Goal: Information Seeking & Learning: Learn about a topic

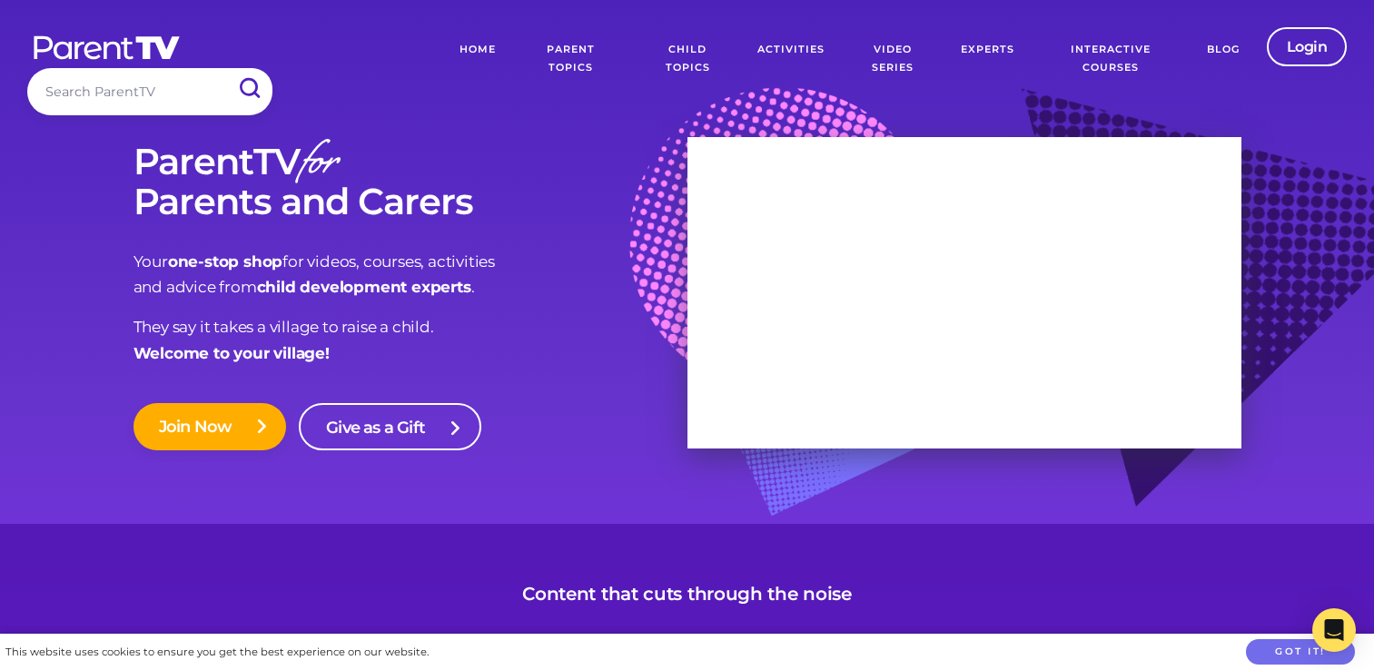
scroll to position [454, 0]
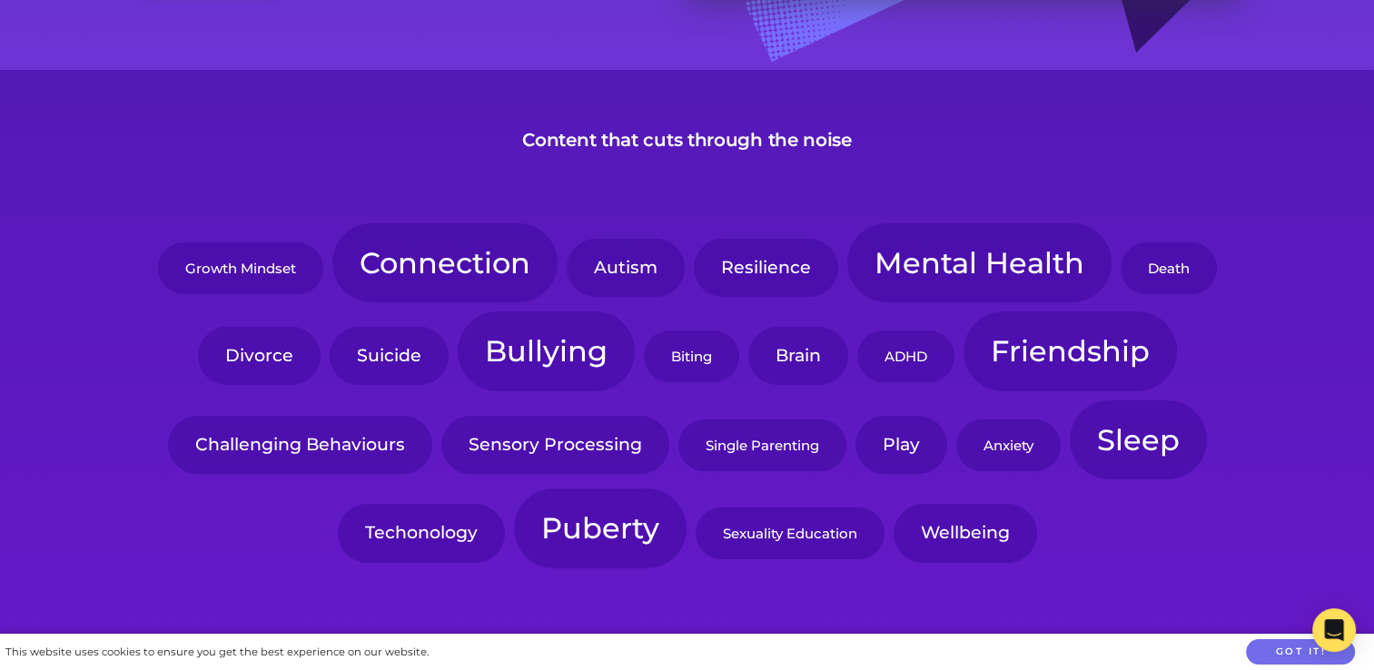
click at [245, 457] on link "Challenging Behaviours" at bounding box center [300, 445] width 264 height 58
click at [698, 364] on link "Biting" at bounding box center [691, 357] width 95 height 52
click at [402, 273] on link "Connection" at bounding box center [444, 263] width 225 height 80
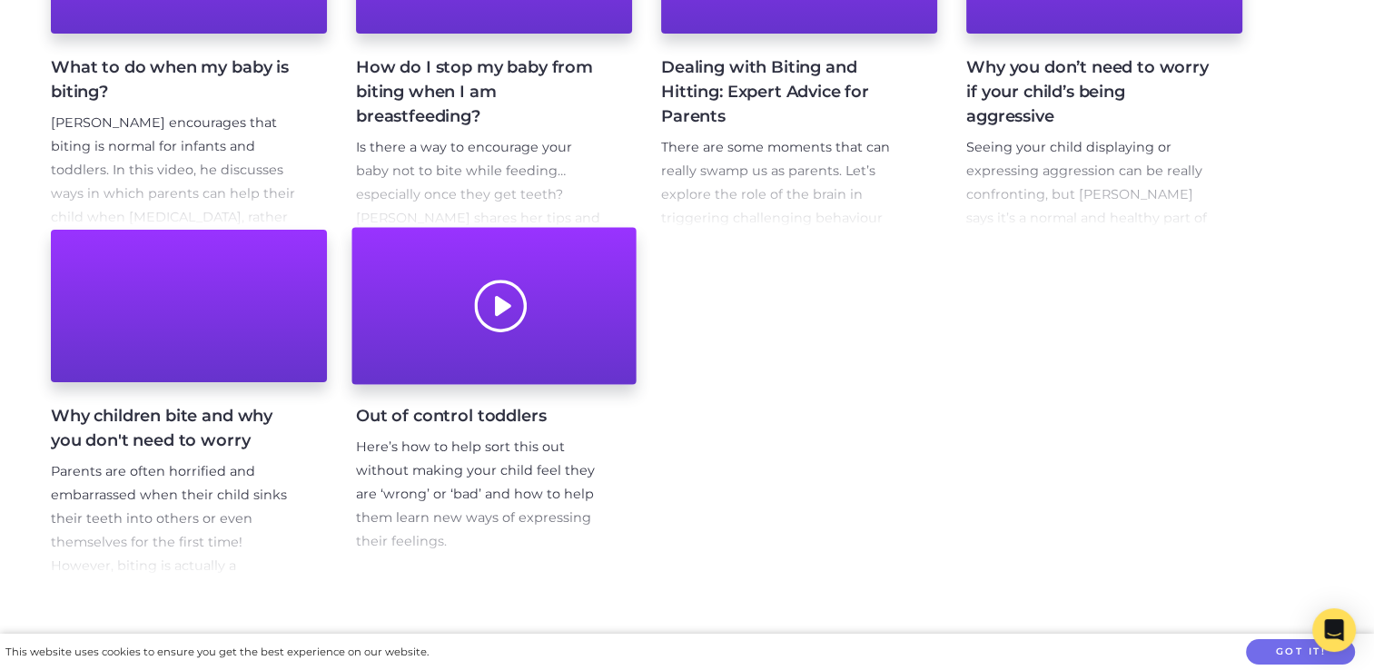
scroll to position [636, 0]
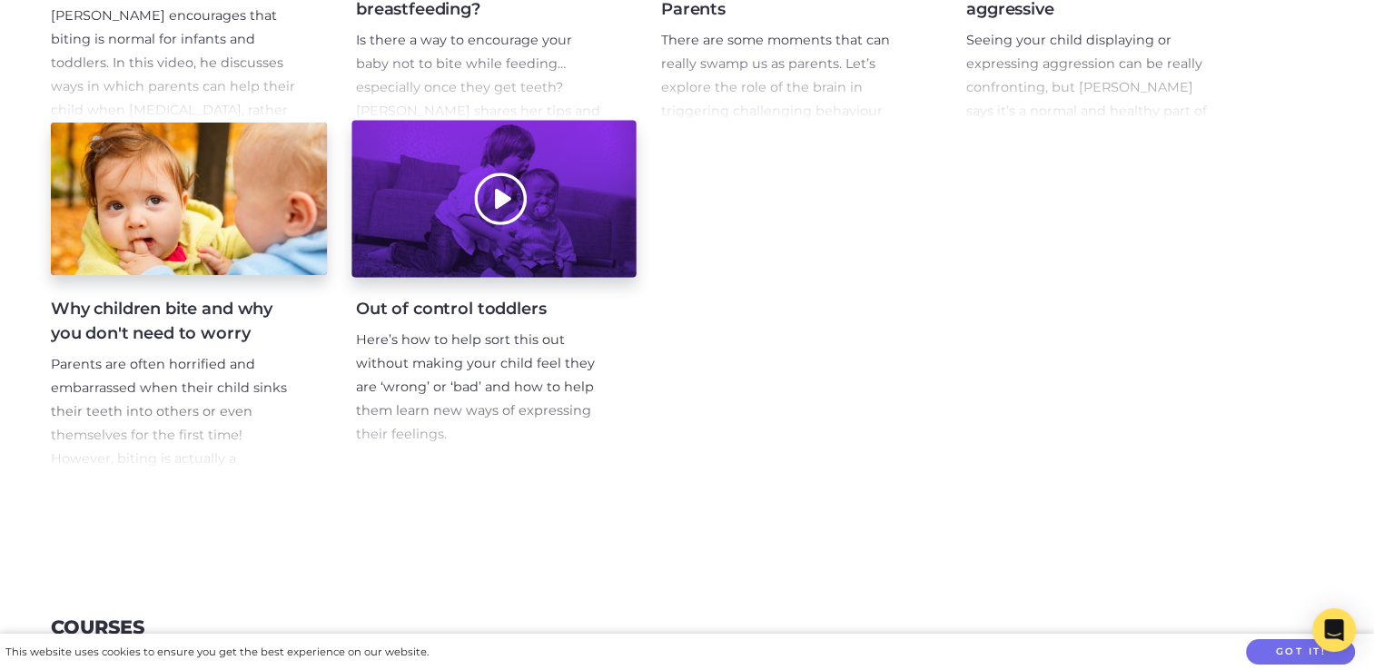
click at [507, 215] on div at bounding box center [494, 199] width 284 height 157
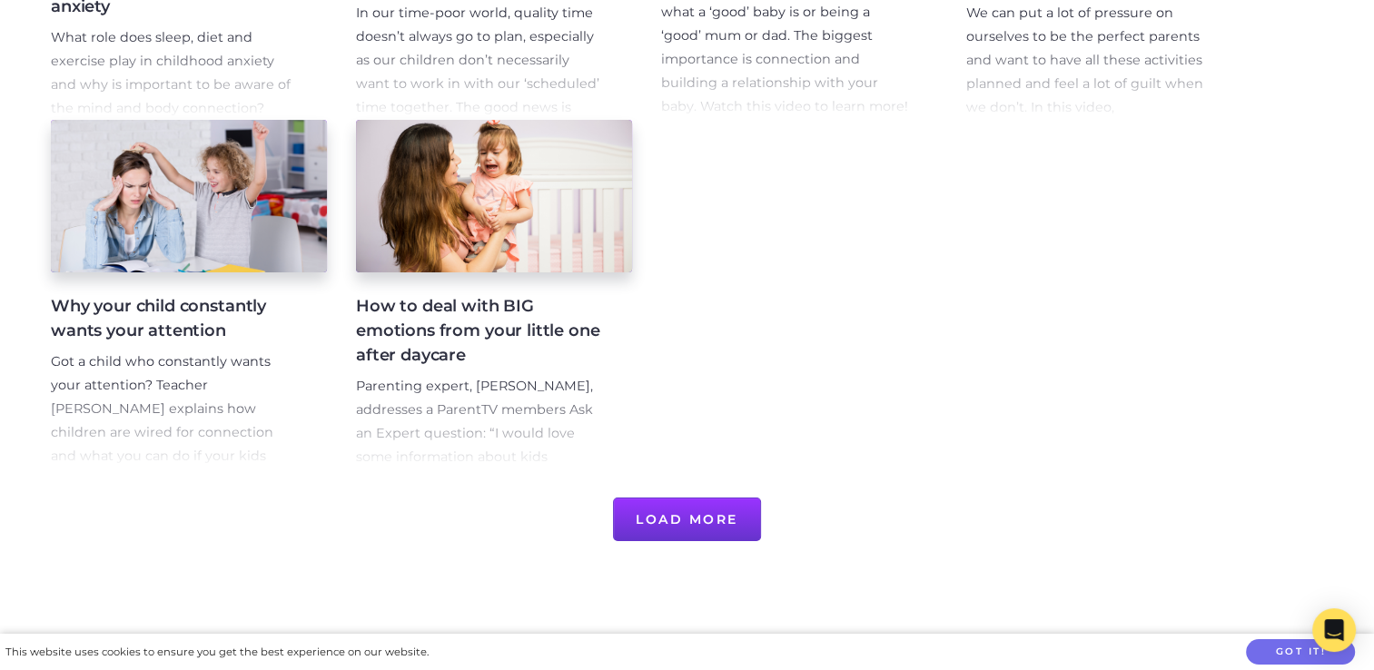
scroll to position [999, 0]
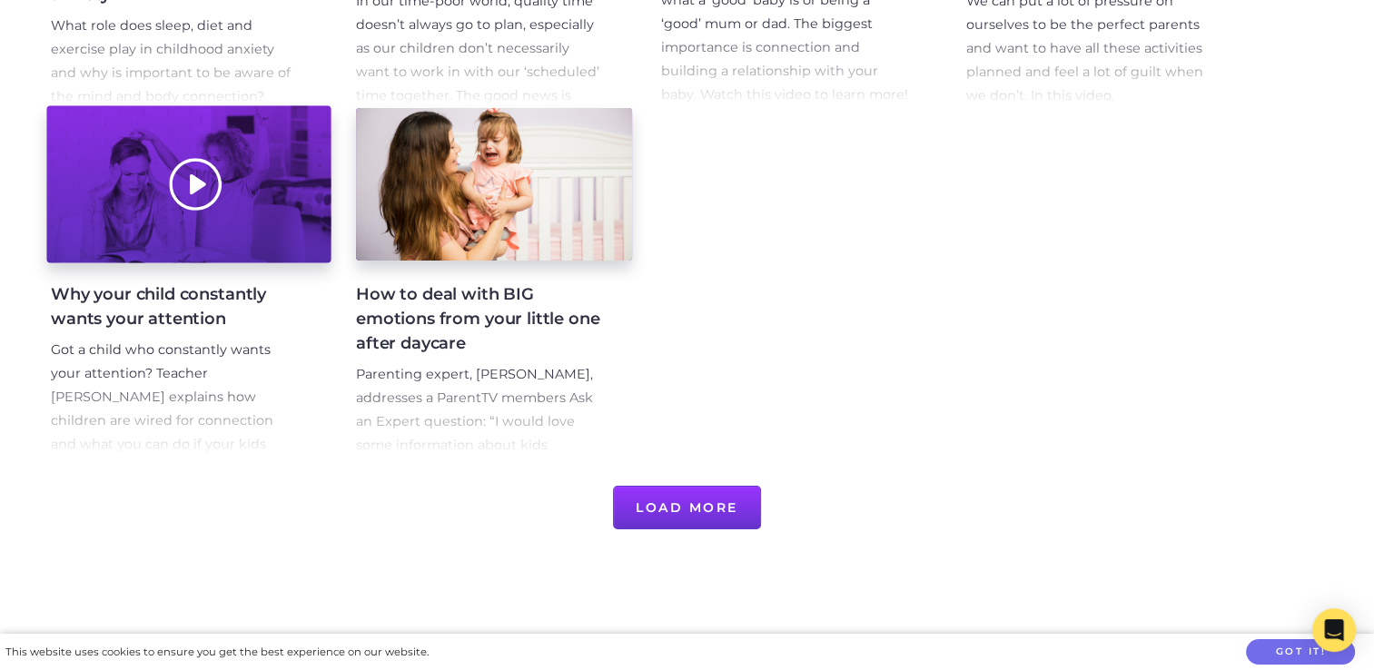
click at [183, 182] on div at bounding box center [188, 184] width 284 height 157
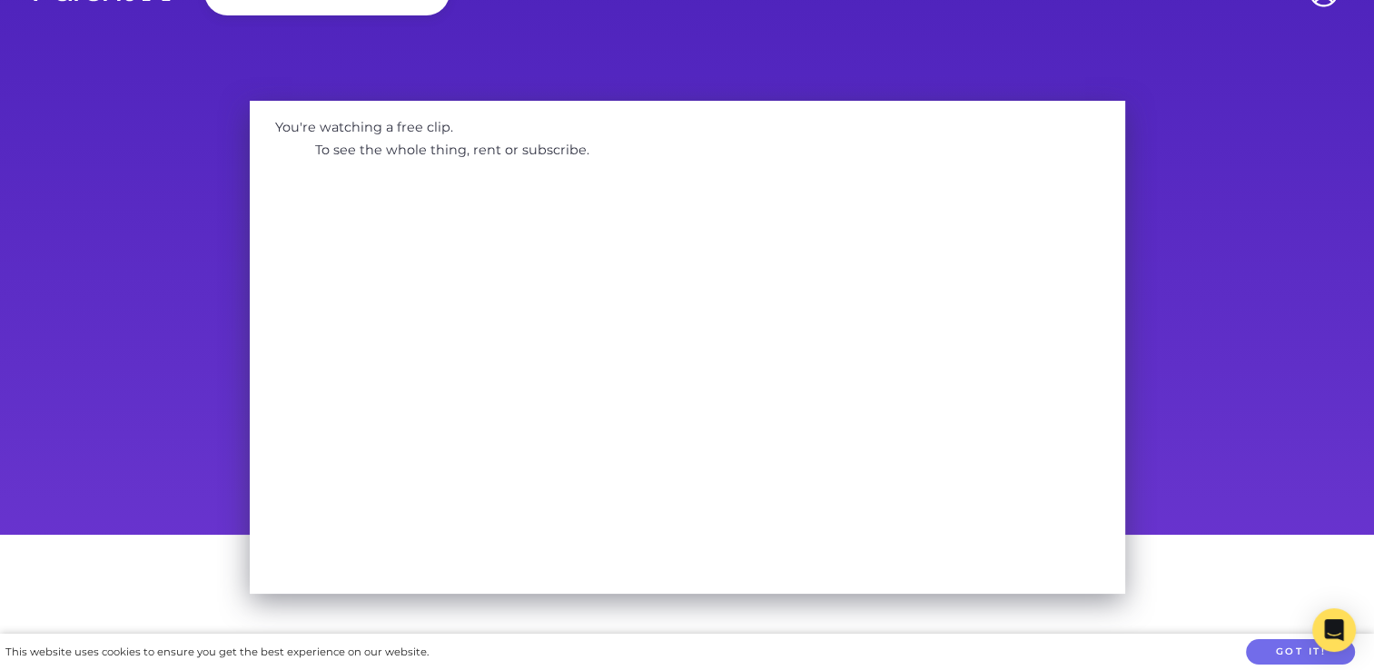
scroll to position [91, 0]
